Goal: Task Accomplishment & Management: Use online tool/utility

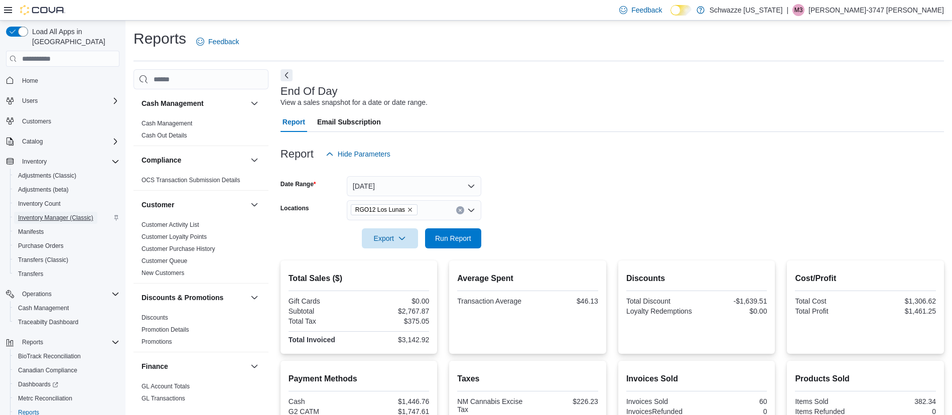
click at [65, 214] on span "Inventory Manager (Classic)" at bounding box center [55, 218] width 75 height 8
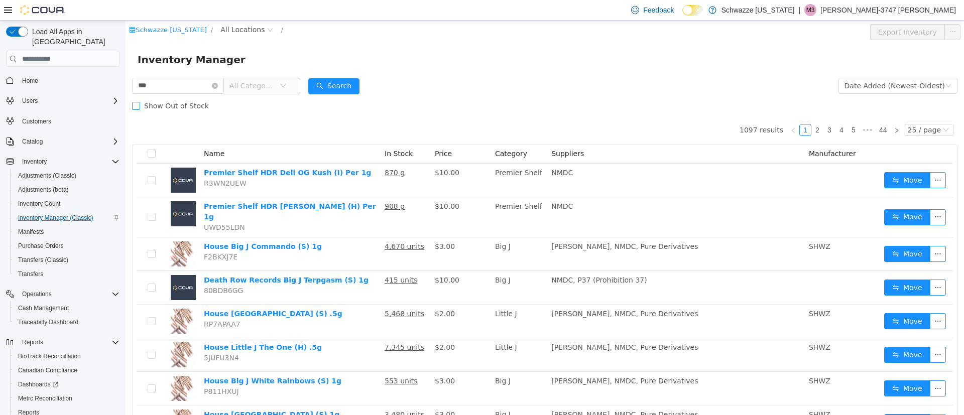
type input "******"
click at [348, 89] on button "Search" at bounding box center [333, 86] width 51 height 16
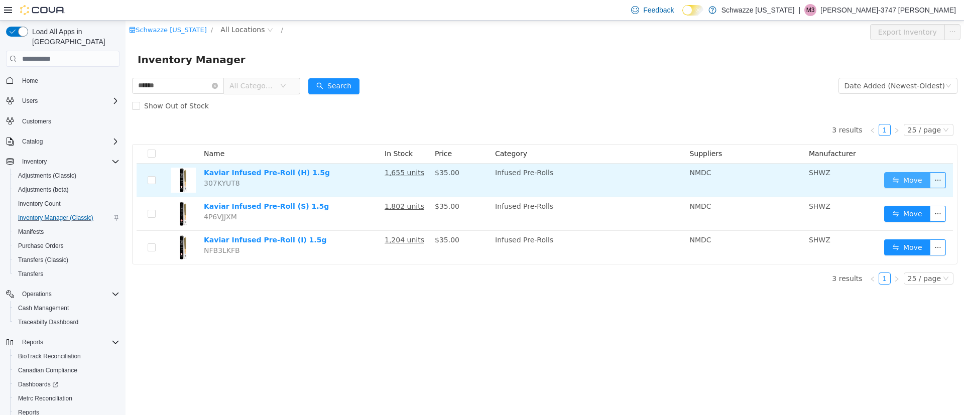
click at [899, 182] on button "Move" at bounding box center [907, 180] width 46 height 16
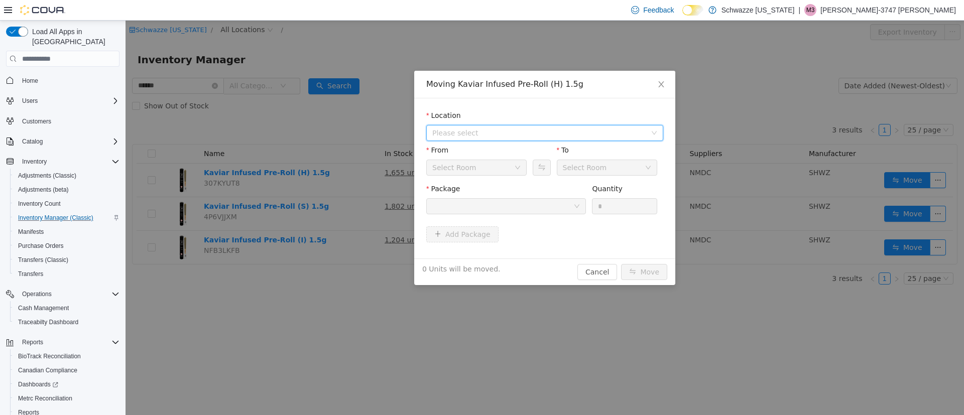
click at [472, 140] on span "Please select" at bounding box center [541, 132] width 218 height 15
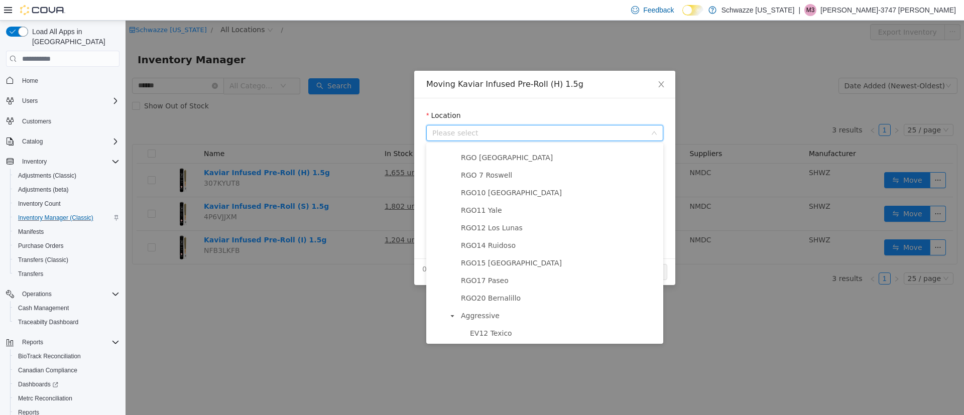
scroll to position [422, 0]
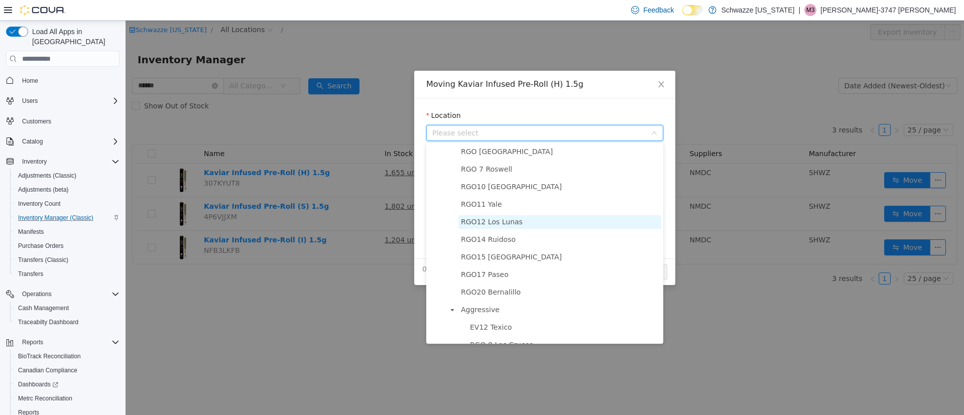
click at [486, 226] on span "RGO12 Los Lunas" at bounding box center [492, 222] width 62 height 8
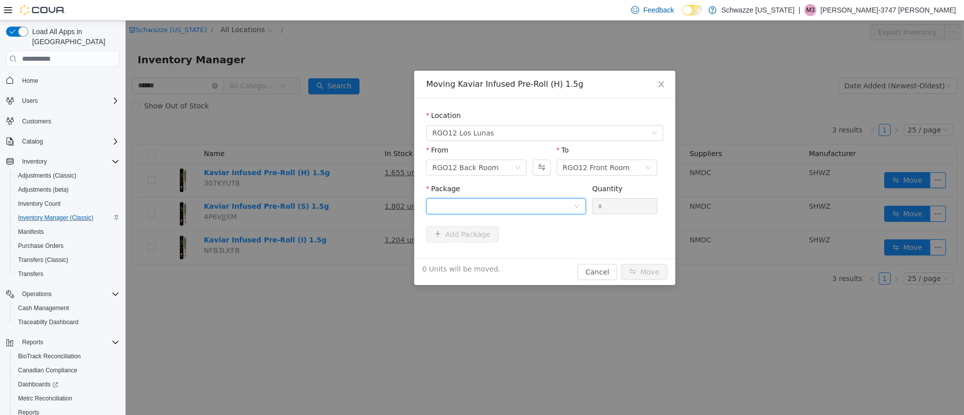
click at [455, 202] on div at bounding box center [502, 206] width 141 height 15
click at [463, 252] on span "Quantity : 10 Units" at bounding box center [462, 253] width 61 height 8
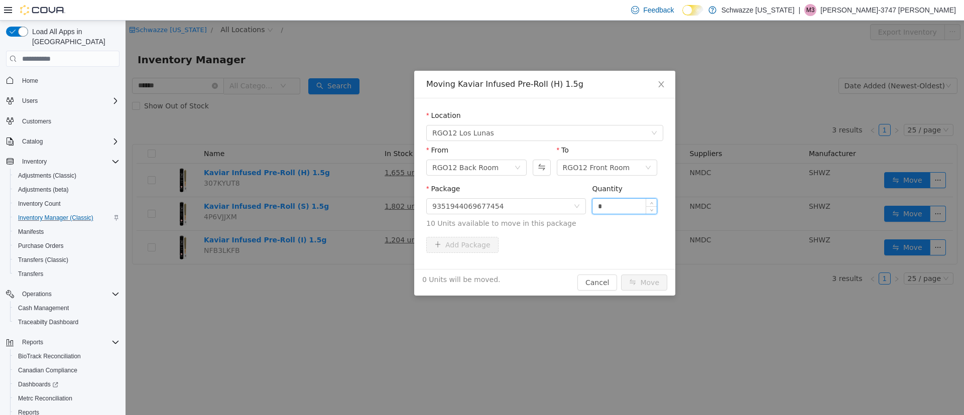
click at [598, 202] on input "*" at bounding box center [624, 206] width 64 height 15
type input "**"
click at [643, 287] on button "Move" at bounding box center [644, 283] width 46 height 16
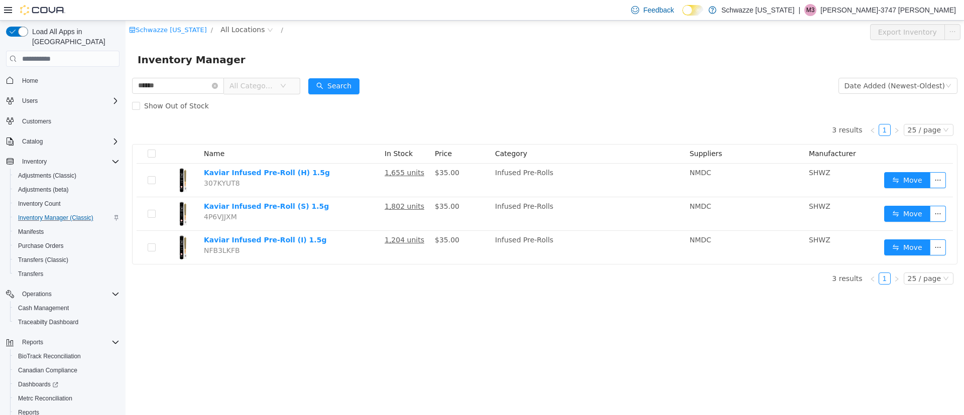
click at [888, 12] on p "[PERSON_NAME]-3747 [PERSON_NAME]" at bounding box center [888, 10] width 136 height 12
click at [890, 101] on span "Sign Out" at bounding box center [890, 97] width 27 height 10
